Goal: Connect with others: Establish contact or relationships with other users

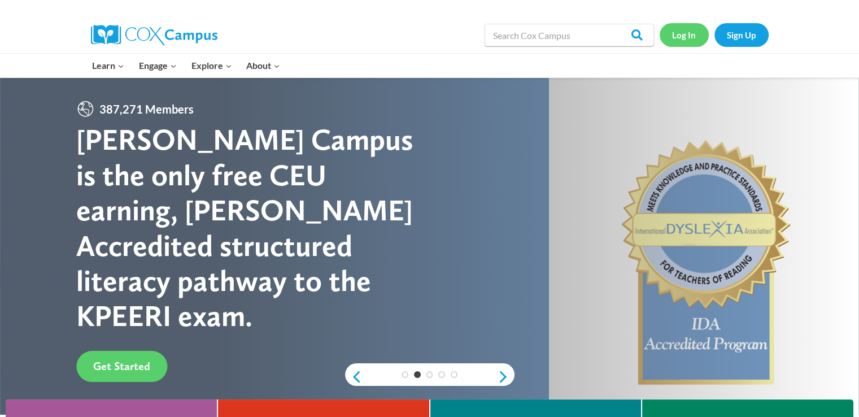
click at [684, 38] on link "Log In" at bounding box center [684, 34] width 49 height 23
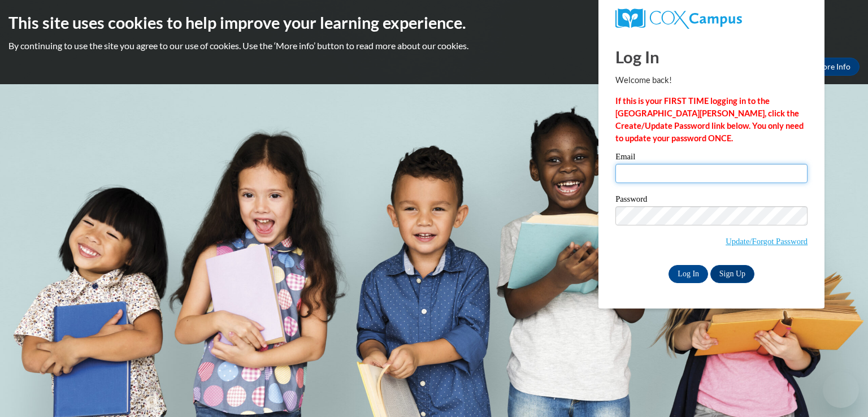
click at [695, 172] on input "Email" at bounding box center [711, 173] width 192 height 19
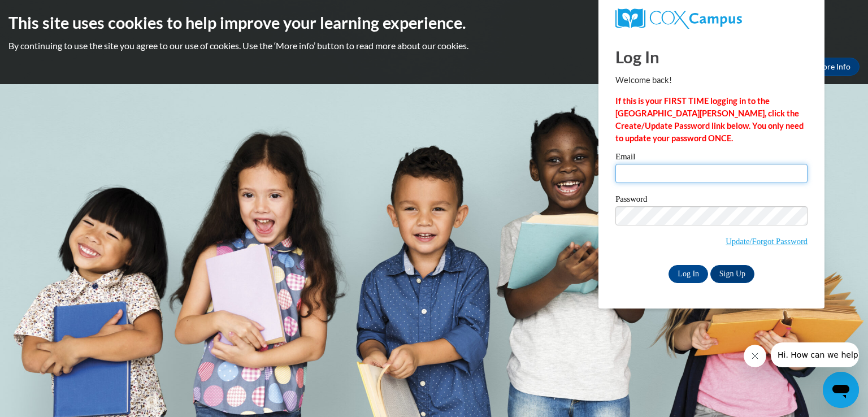
type input "rjoella@udel.edu"
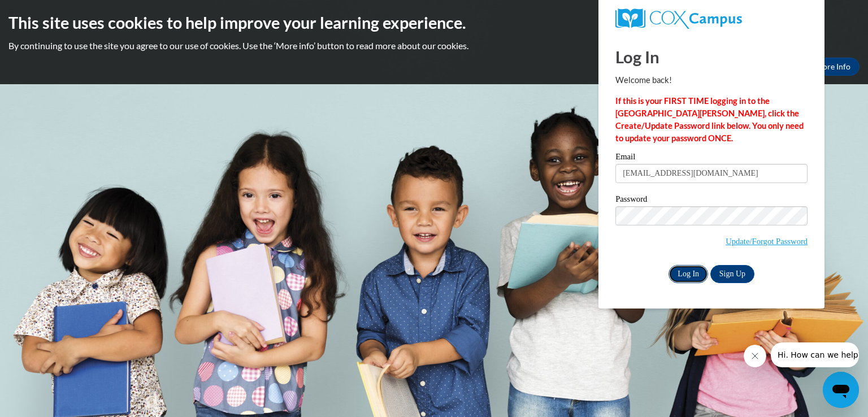
click at [683, 276] on input "Log In" at bounding box center [688, 274] width 40 height 18
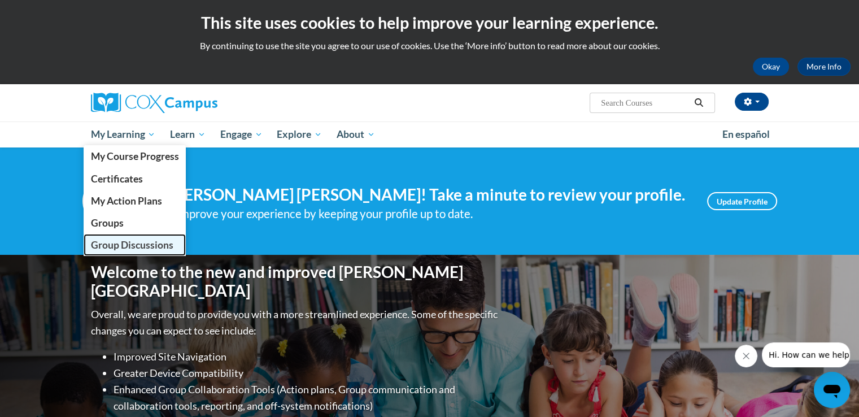
click at [156, 249] on span "Group Discussions" at bounding box center [131, 245] width 82 height 12
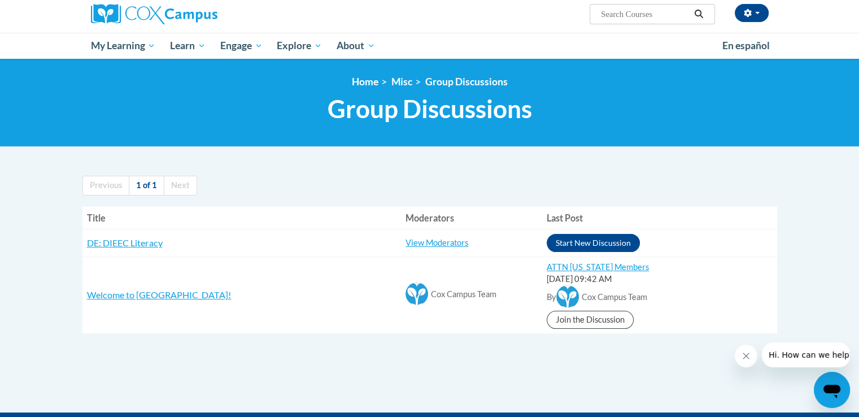
scroll to position [88, 0]
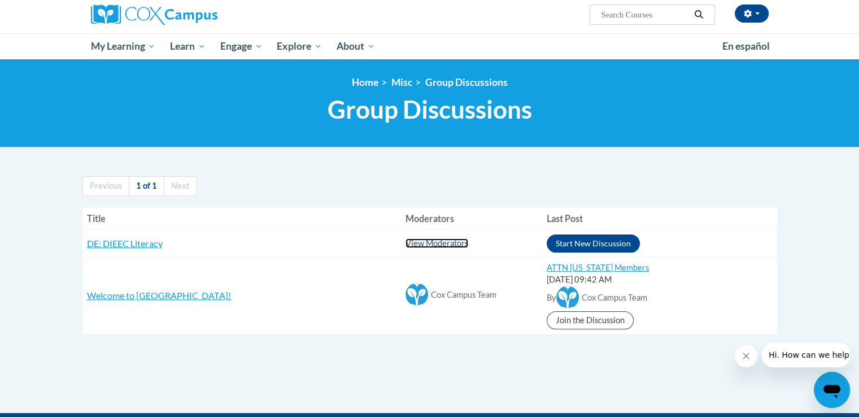
click at [406, 246] on link "View Moderators" at bounding box center [437, 243] width 63 height 10
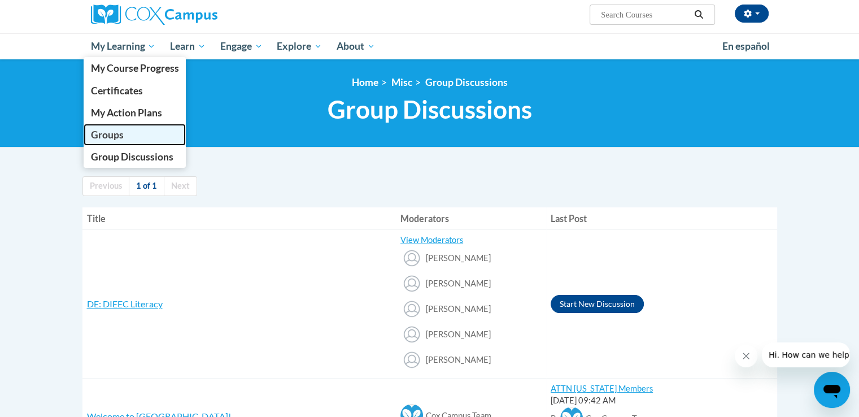
click at [122, 127] on link "Groups" at bounding box center [135, 135] width 103 height 22
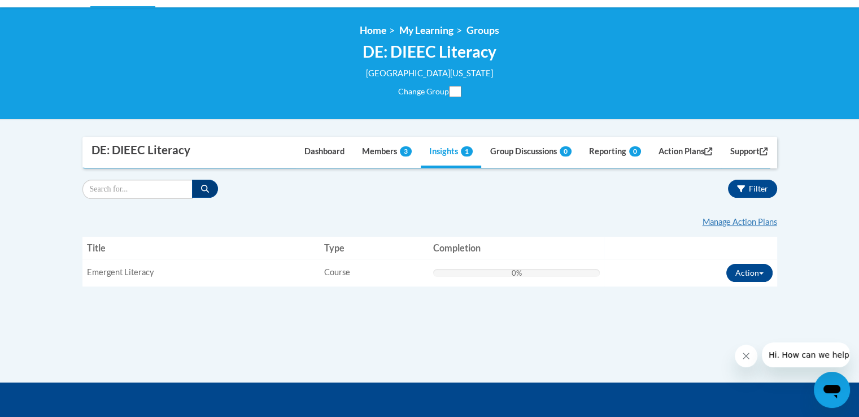
scroll to position [85, 0]
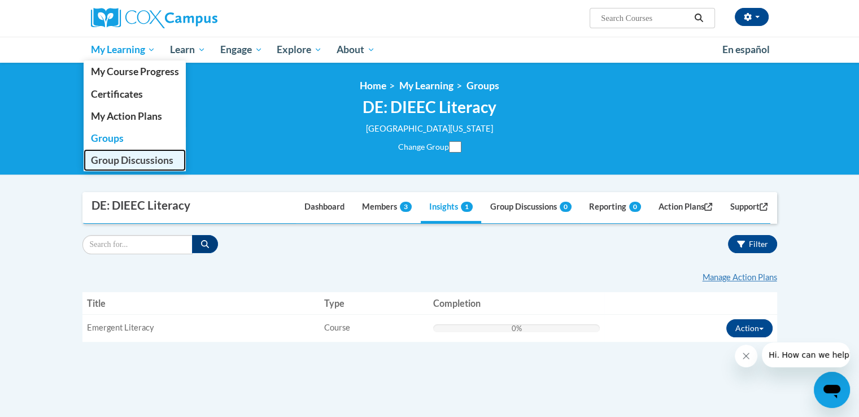
click at [143, 159] on span "Group Discussions" at bounding box center [131, 160] width 82 height 12
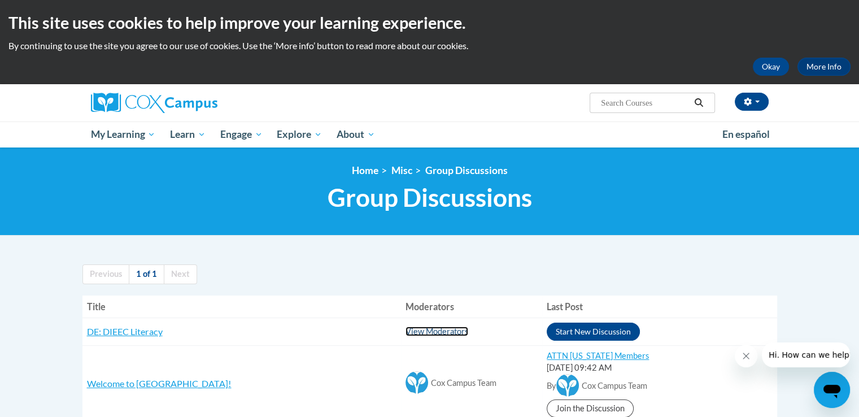
click at [406, 328] on link "View Moderators" at bounding box center [437, 332] width 63 height 10
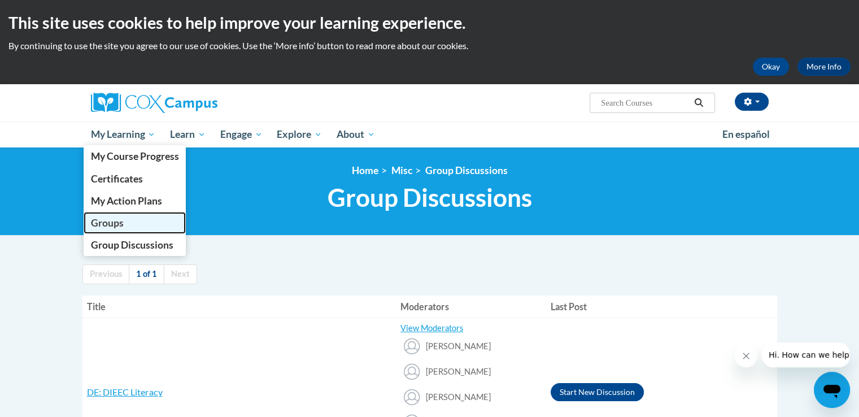
click at [112, 220] on span "Groups" at bounding box center [106, 223] width 33 height 12
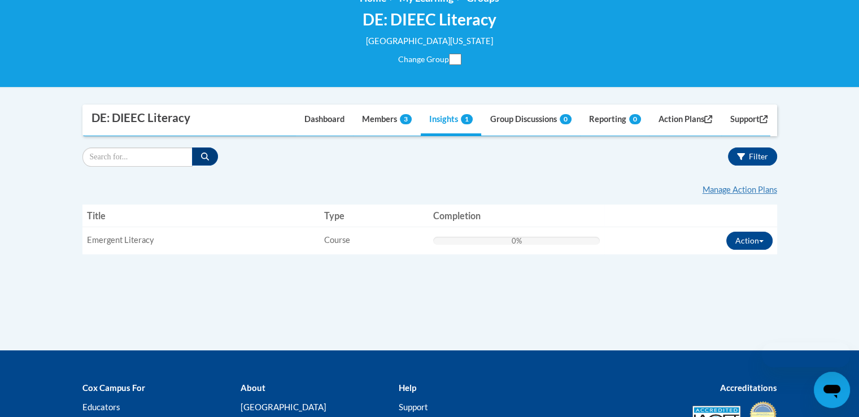
scroll to position [188, 0]
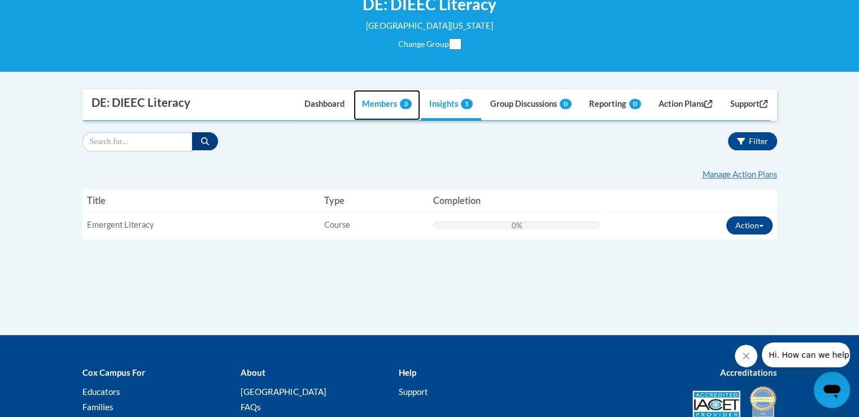
click at [362, 108] on link "Members 3" at bounding box center [387, 105] width 67 height 31
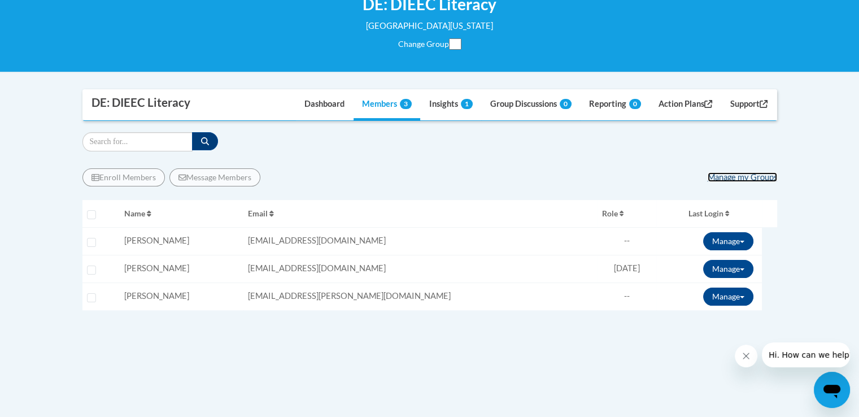
click at [716, 176] on link "Manage my Groups" at bounding box center [742, 177] width 69 height 10
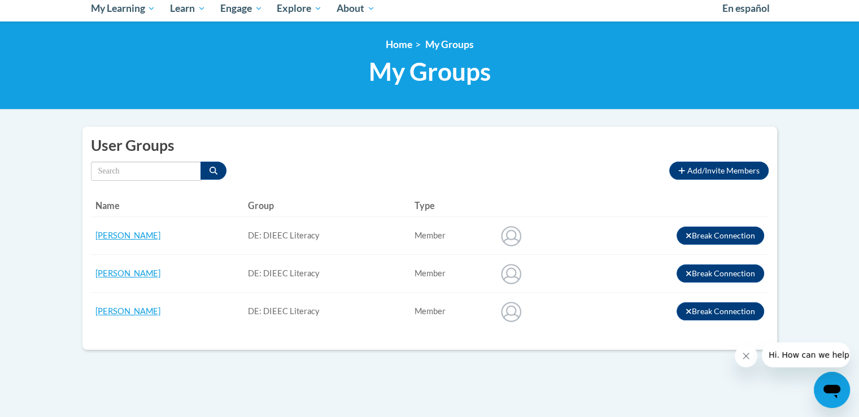
scroll to position [132, 0]
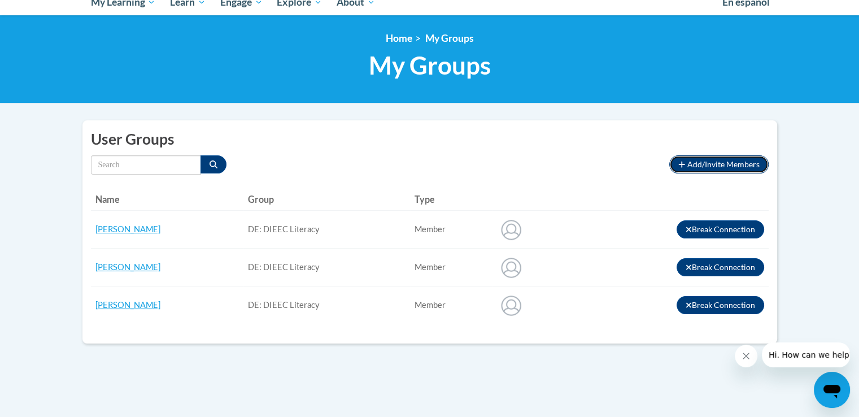
click at [719, 165] on span "Add/Invite Members" at bounding box center [724, 164] width 72 height 10
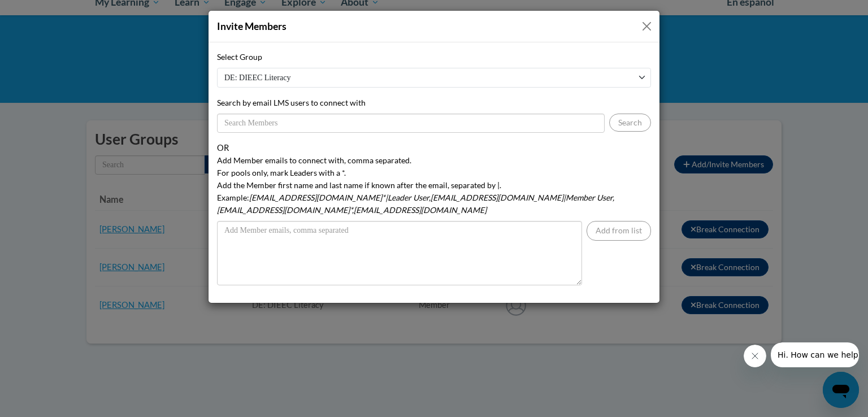
click at [638, 81] on select "DE: DIEEC Literacy" at bounding box center [434, 78] width 434 height 20
click at [603, 55] on div "Select Group DE: DIEEC Literacy" at bounding box center [434, 69] width 434 height 37
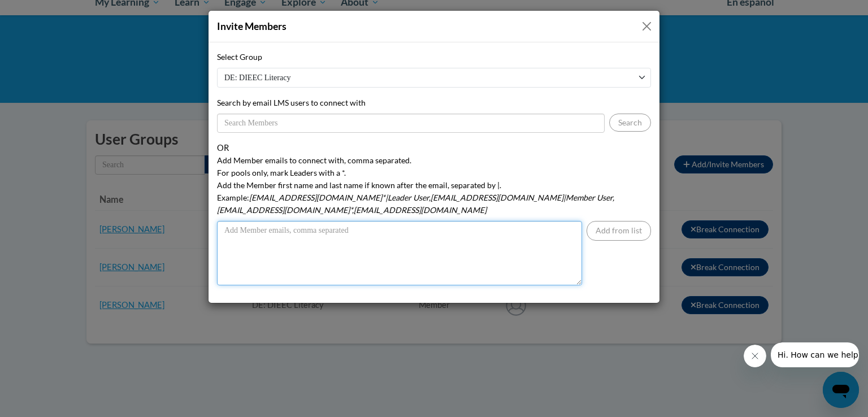
click at [466, 247] on textarea "Add Member emails to connect with, comma separated. For pools only, mark Leader…" at bounding box center [399, 253] width 365 height 64
click at [460, 240] on textarea "Add Member emails to connect with, comma separated. For pools only, mark Leader…" at bounding box center [399, 253] width 365 height 64
click at [457, 236] on textarea "Add Member emails to connect with, comma separated. For pools only, mark Leader…" at bounding box center [399, 253] width 365 height 64
type textarea "t"
type textarea "rjoella@northampton.edu"
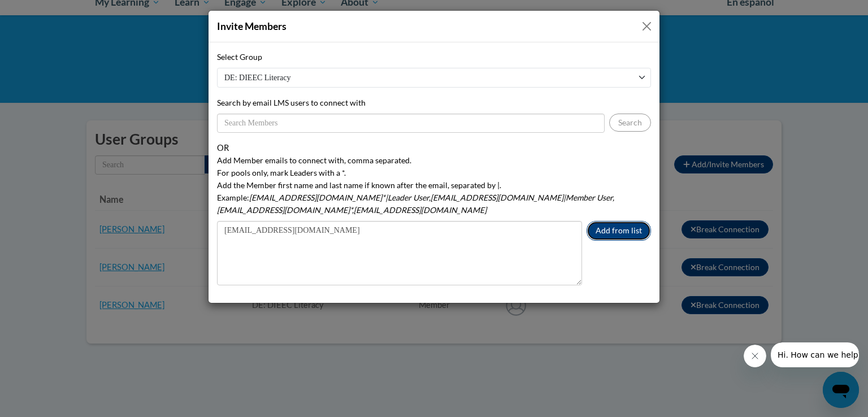
click at [607, 221] on button "Add from list" at bounding box center [618, 231] width 64 height 20
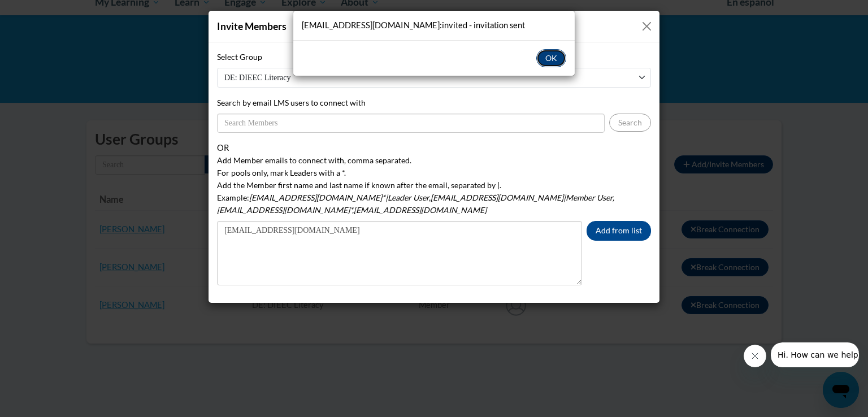
click at [554, 57] on button "OK" at bounding box center [551, 58] width 30 height 18
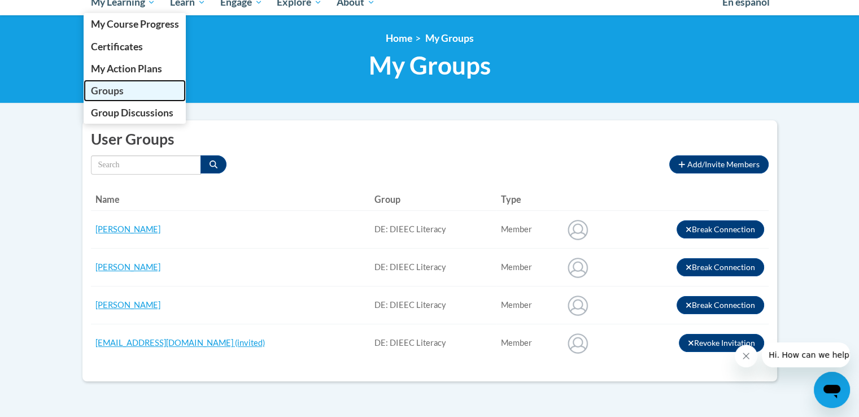
click at [129, 86] on link "Groups" at bounding box center [135, 91] width 103 height 22
click at [127, 89] on link "Groups" at bounding box center [135, 91] width 103 height 22
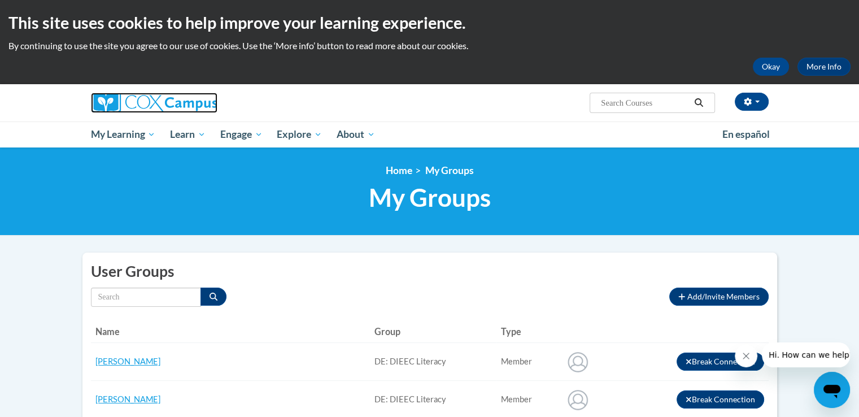
click at [148, 97] on img at bounding box center [154, 103] width 127 height 20
click at [194, 111] on img at bounding box center [154, 103] width 127 height 20
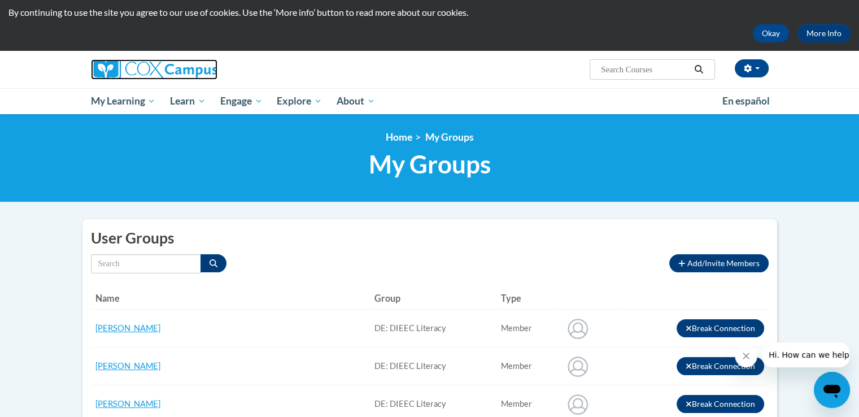
scroll to position [50, 0]
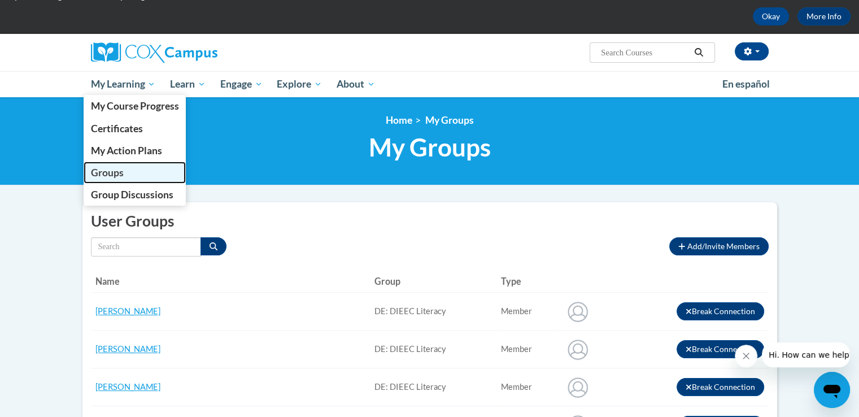
click at [112, 172] on span "Groups" at bounding box center [106, 173] width 33 height 12
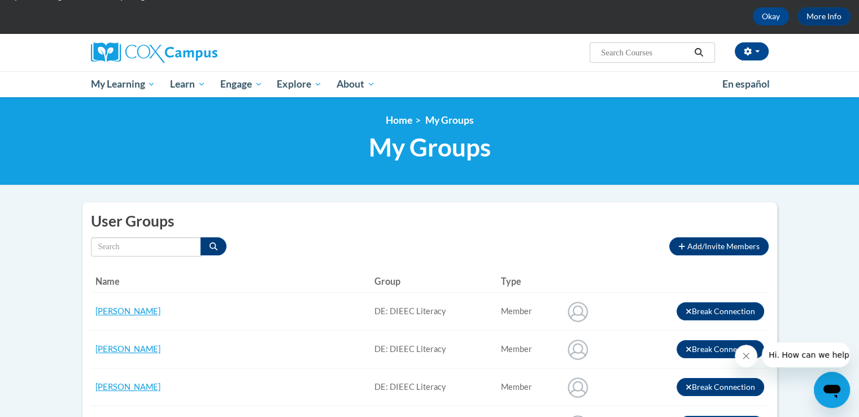
click at [471, 247] on div "Type All Member" at bounding box center [376, 246] width 571 height 19
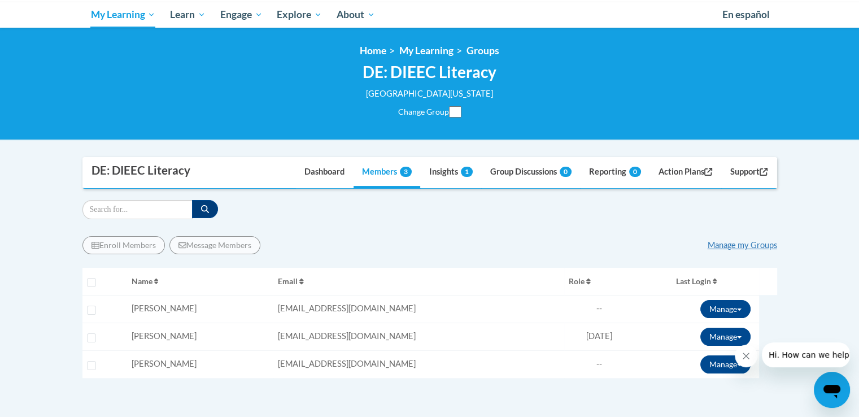
scroll to position [118, 0]
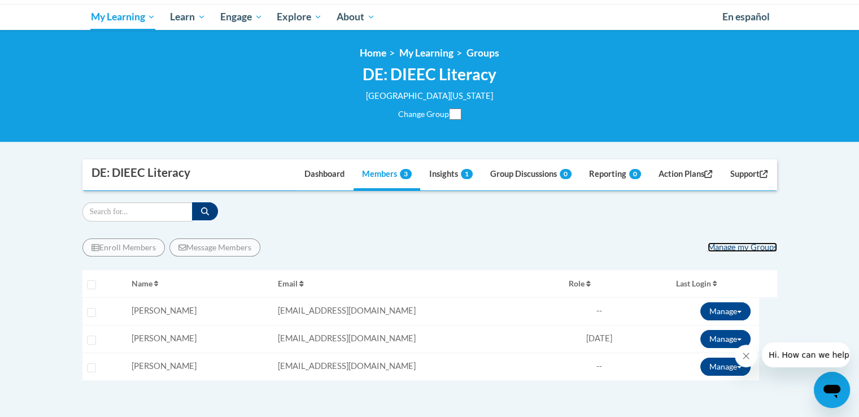
click at [739, 249] on link "Manage my Groups" at bounding box center [742, 247] width 69 height 10
click at [738, 247] on link "Manage my Groups" at bounding box center [742, 247] width 69 height 10
click at [734, 246] on link "Manage my Groups" at bounding box center [742, 247] width 69 height 10
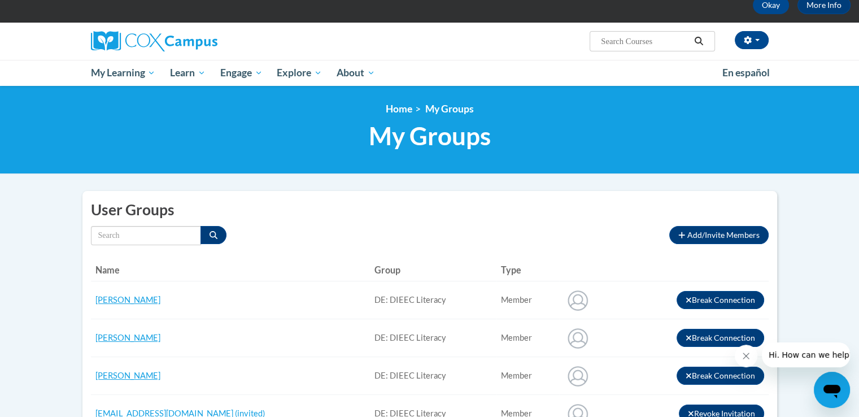
scroll to position [64, 0]
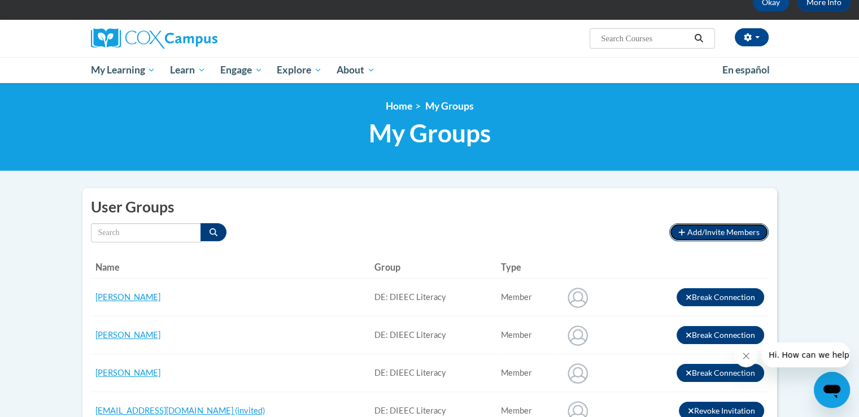
click at [706, 233] on span "Add/Invite Members" at bounding box center [724, 232] width 72 height 10
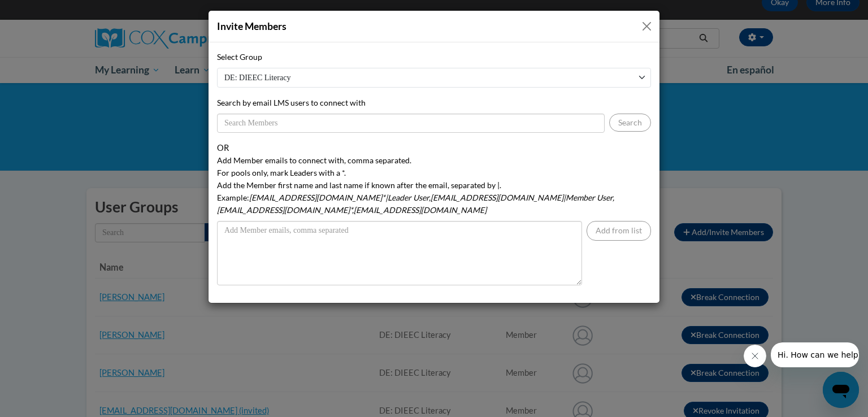
click at [648, 27] on button "Close" at bounding box center [647, 26] width 14 height 14
